Goal: Information Seeking & Learning: Find specific page/section

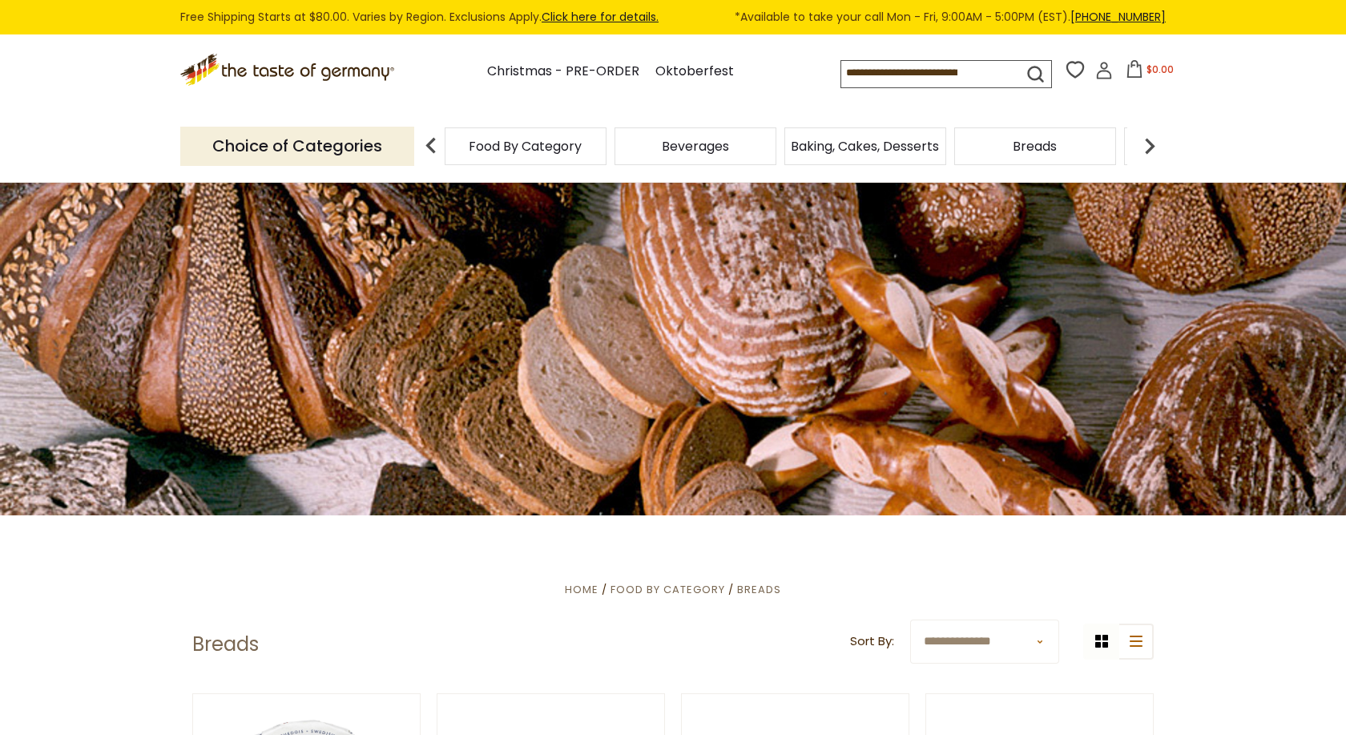
click at [914, 143] on span "Baking, Cakes, Desserts" at bounding box center [865, 146] width 148 height 12
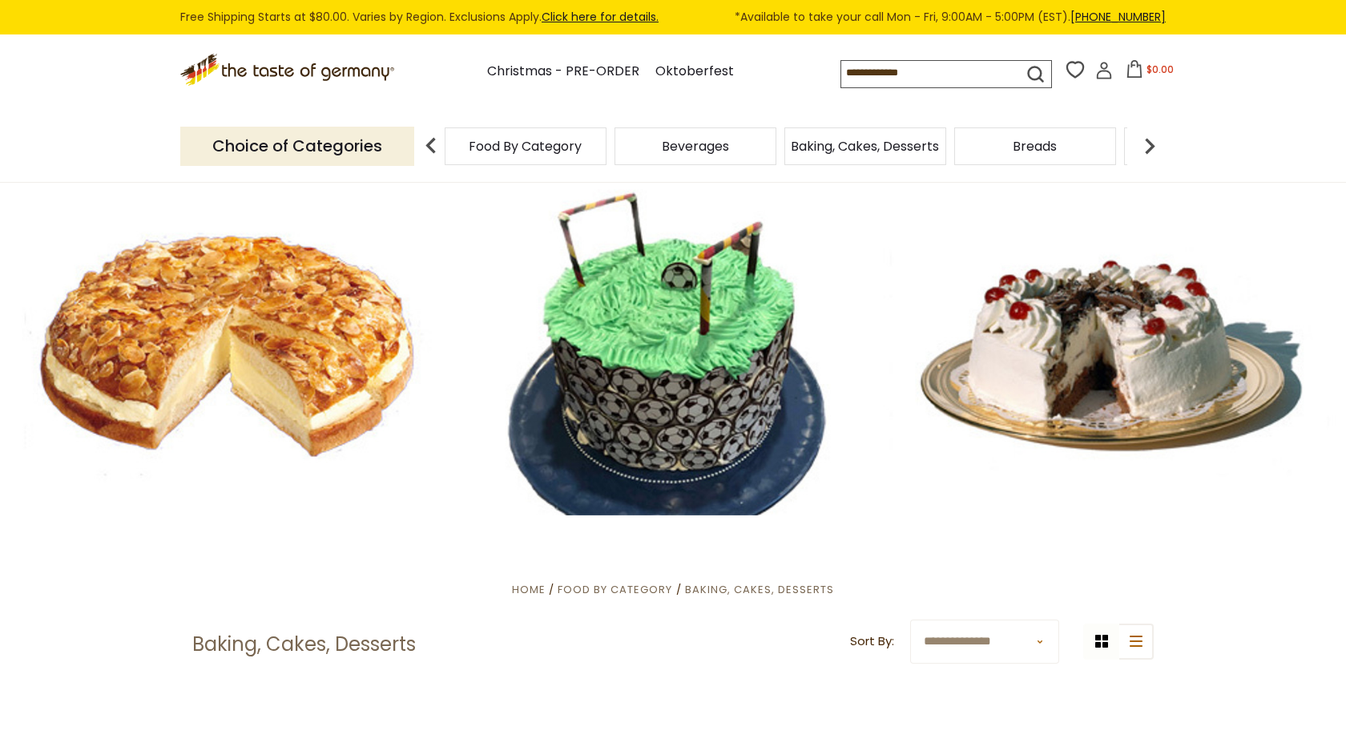
click at [532, 145] on span "Food By Category" at bounding box center [525, 146] width 113 height 12
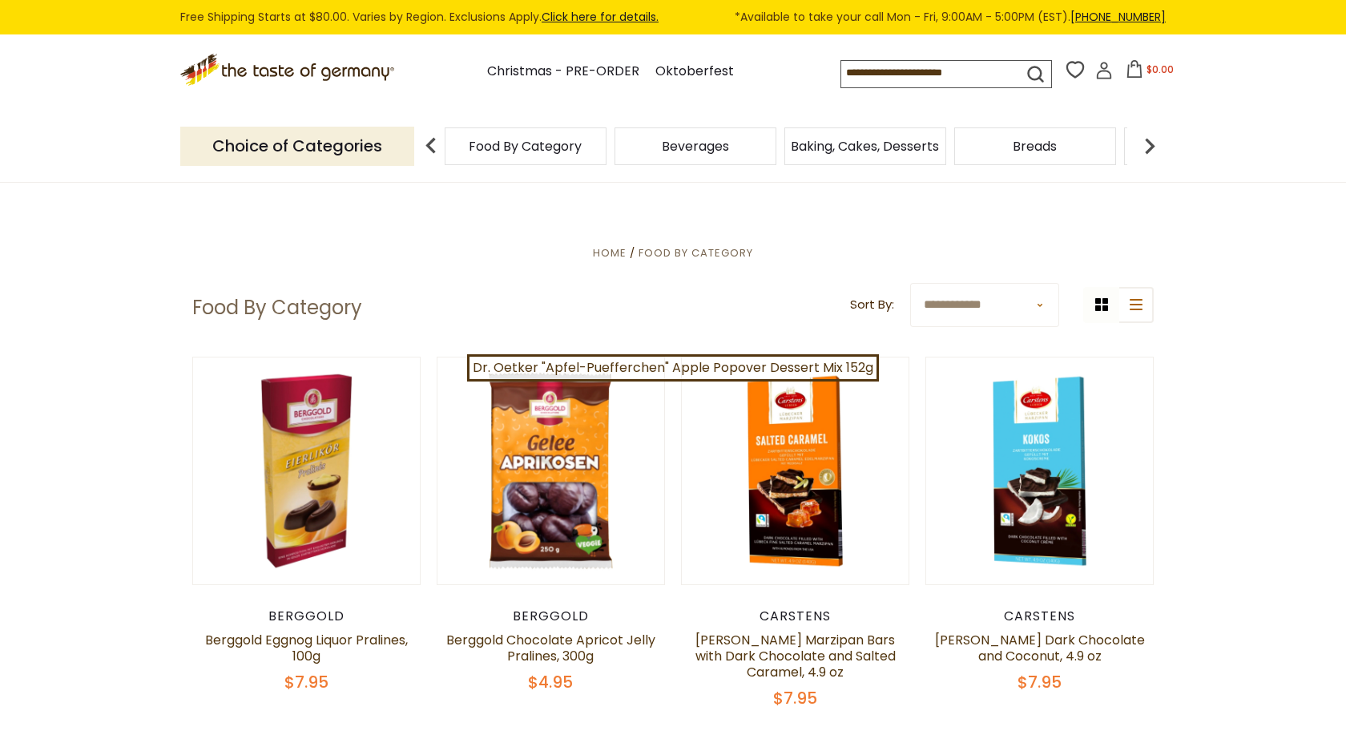
click at [842, 64] on input at bounding box center [918, 72] width 152 height 22
click at [939, 62] on input at bounding box center [918, 72] width 152 height 22
drag, startPoint x: 990, startPoint y: 70, endPoint x: 813, endPoint y: 67, distance: 176.3
click at [842, 67] on input at bounding box center [918, 72] width 152 height 22
click at [994, 75] on input at bounding box center [918, 72] width 152 height 22
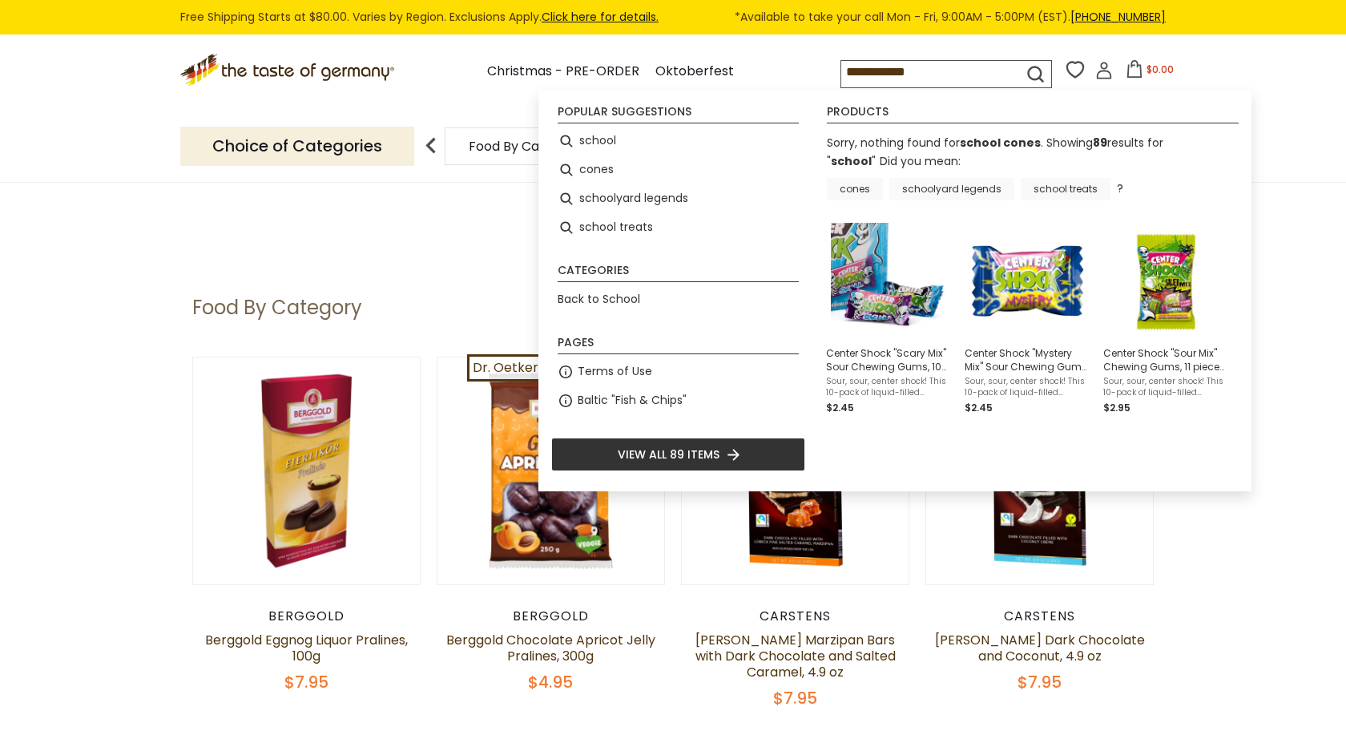
click at [1025, 66] on icon "submit" at bounding box center [1036, 74] width 22 height 22
type input "******"
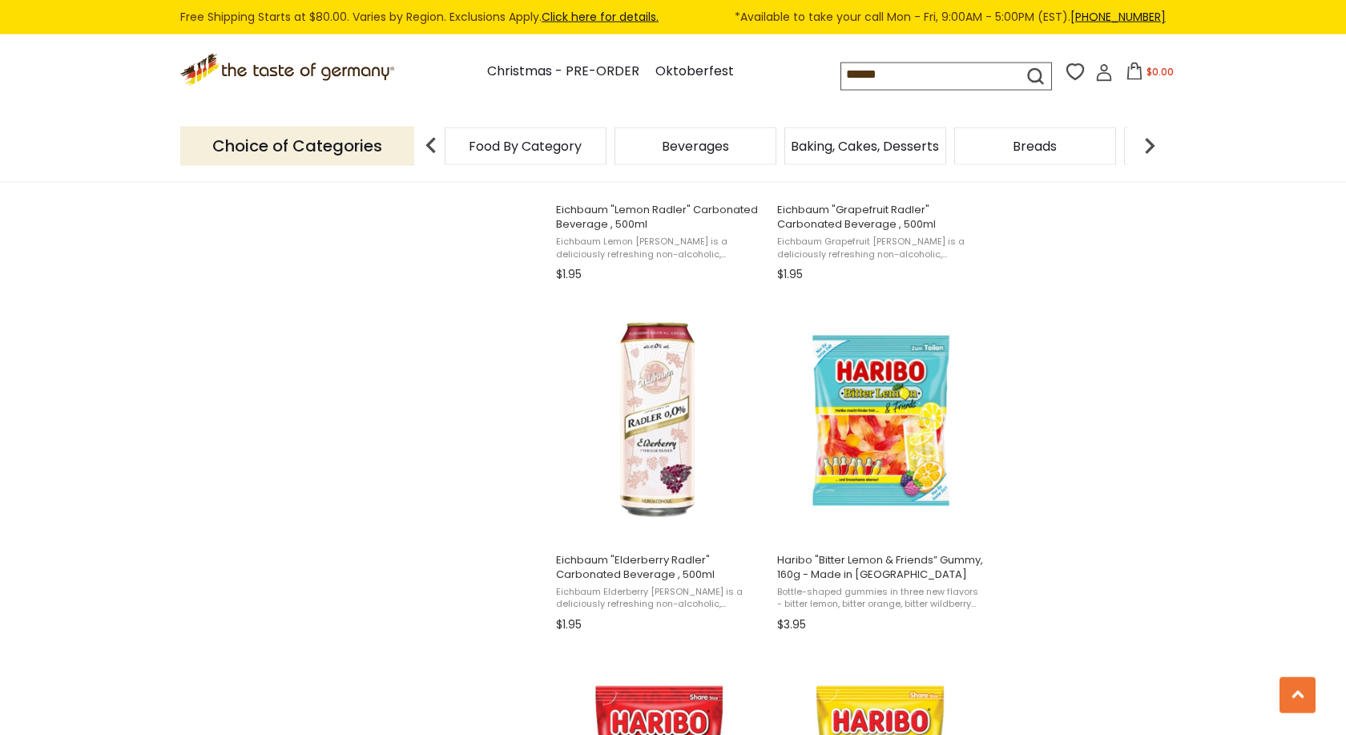
scroll to position [1717, 0]
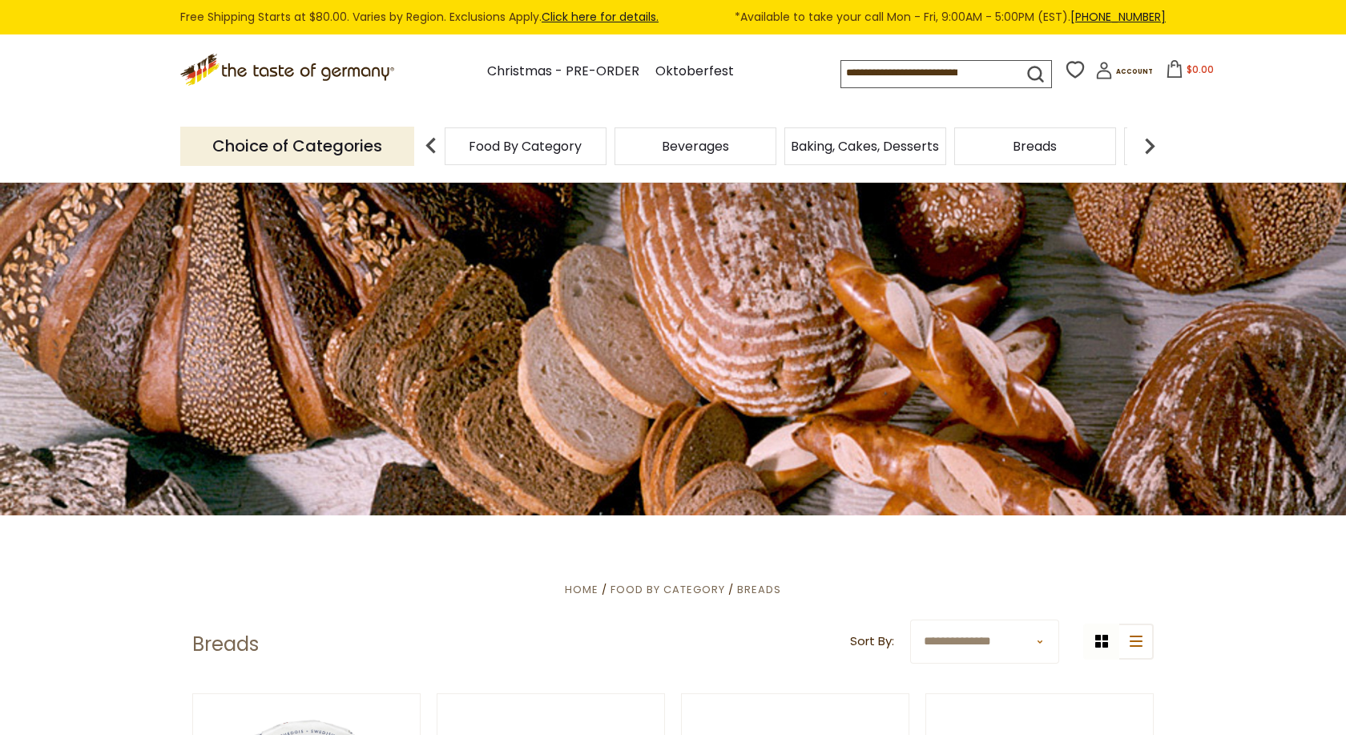
click at [377, 139] on p "Choice of Categories" at bounding box center [297, 146] width 234 height 39
click at [509, 140] on span "Food By Category" at bounding box center [525, 146] width 113 height 12
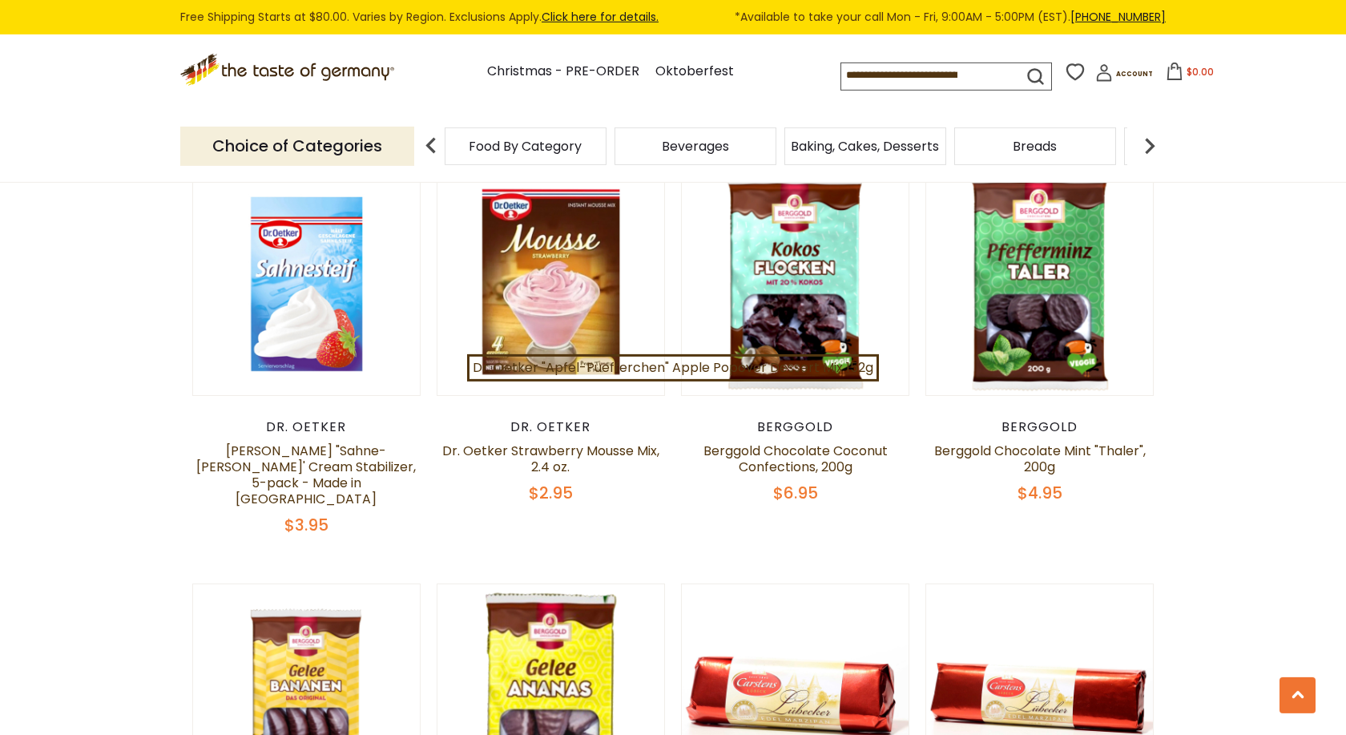
scroll to position [1308, 0]
